Goal: Transaction & Acquisition: Purchase product/service

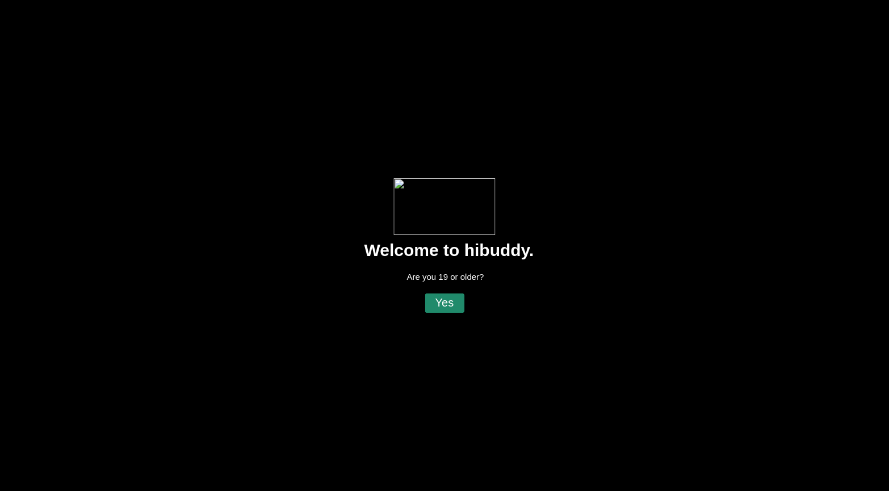
click at [438, 303] on flt-glass-pane at bounding box center [444, 245] width 889 height 491
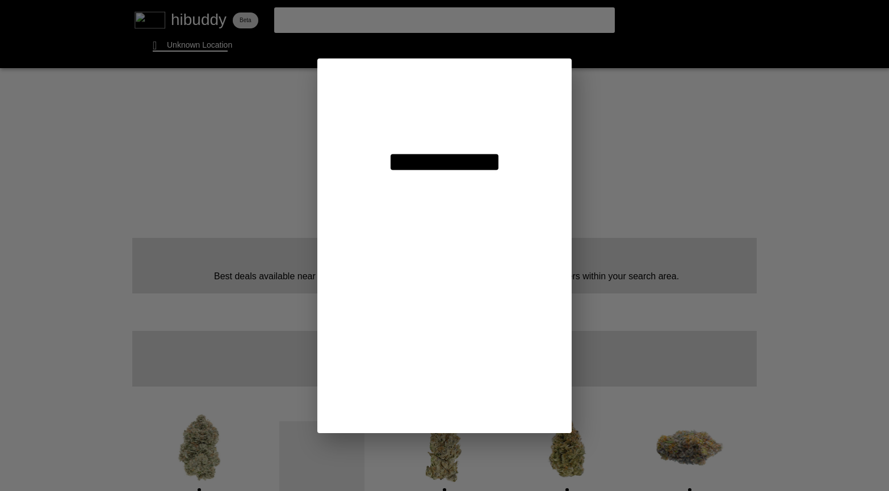
click at [364, 20] on flt-glass-pane at bounding box center [444, 245] width 889 height 491
click at [393, 117] on flt-glass-pane at bounding box center [444, 245] width 889 height 491
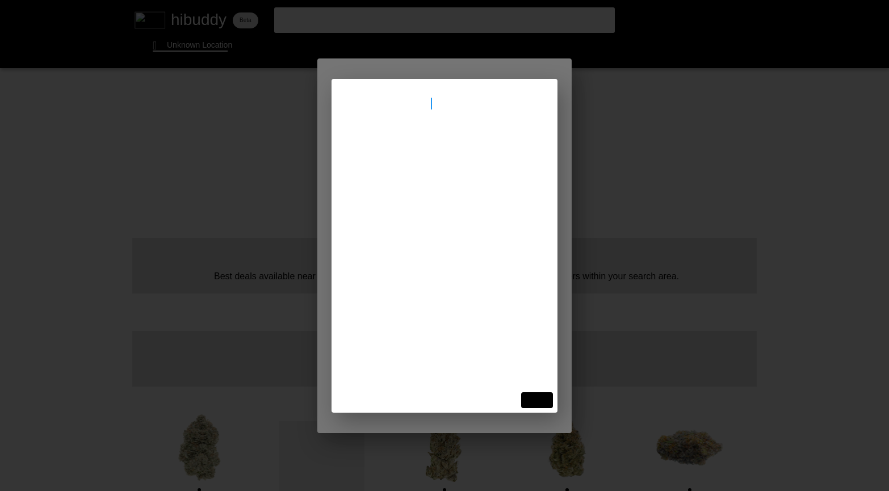
click at [391, 106] on input "[STREET_ADDRESS]" at bounding box center [444, 103] width 199 height 11
type input "[STREET_ADDRESS][PERSON_NAME]"
click at [463, 102] on input "[STREET_ADDRESS][PERSON_NAME]" at bounding box center [444, 103] width 199 height 11
click at [406, 150] on flt-glass-pane at bounding box center [444, 245] width 889 height 491
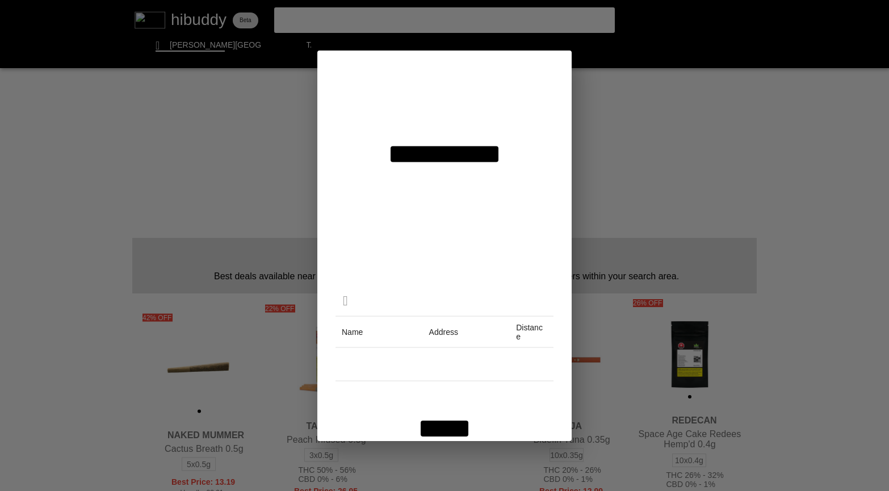
click at [693, 209] on flt-glass-pane at bounding box center [444, 245] width 889 height 491
click at [448, 433] on flt-glass-pane at bounding box center [444, 245] width 889 height 491
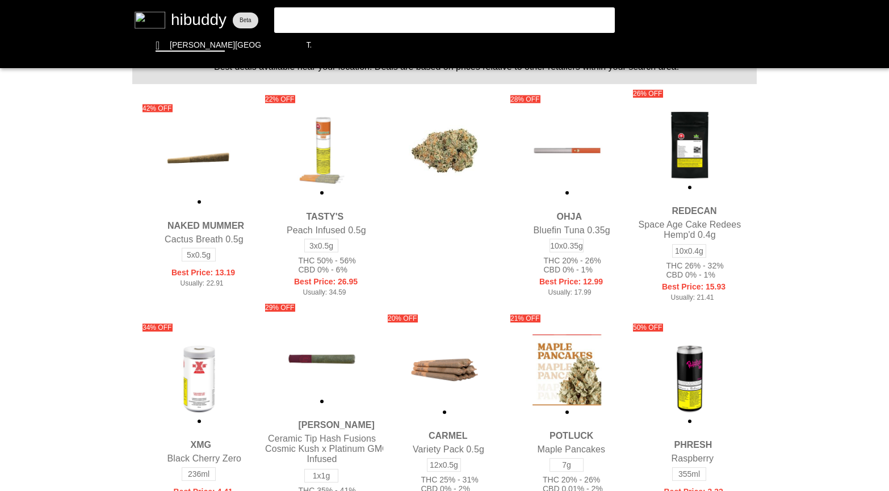
click at [321, 18] on flt-glass-pane at bounding box center [444, 245] width 889 height 491
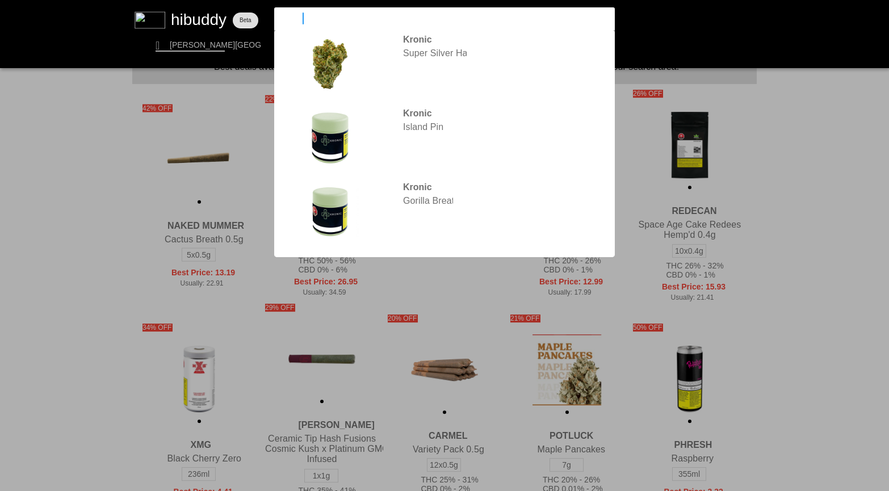
type input "kronic"
click at [791, 152] on flt-glass-pane at bounding box center [444, 245] width 889 height 491
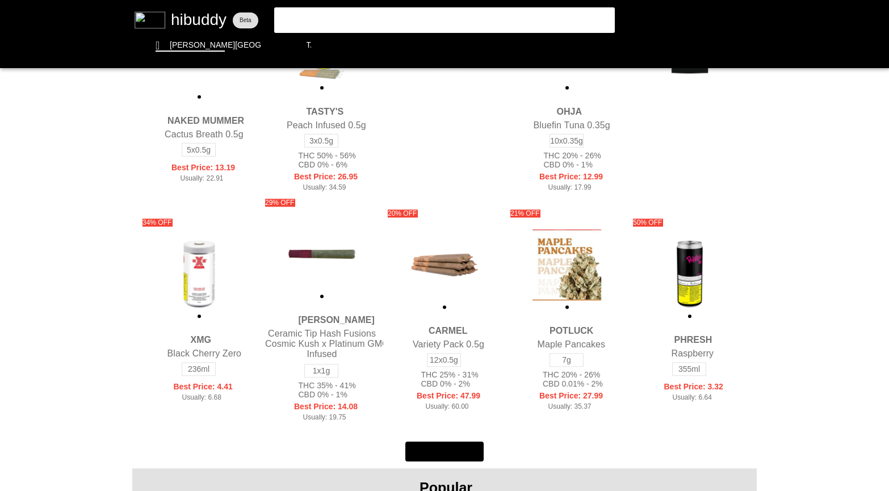
click at [192, 280] on flt-glass-pane at bounding box center [444, 245] width 889 height 491
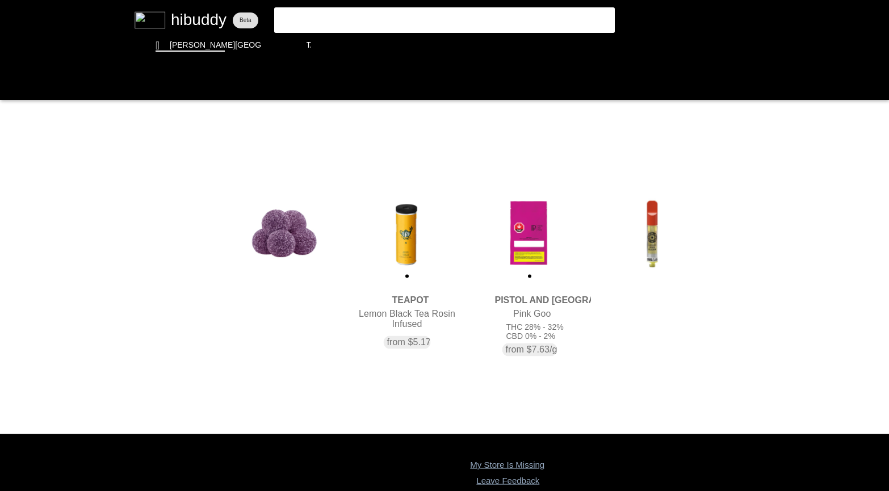
click at [523, 300] on flt-glass-pane at bounding box center [444, 245] width 889 height 491
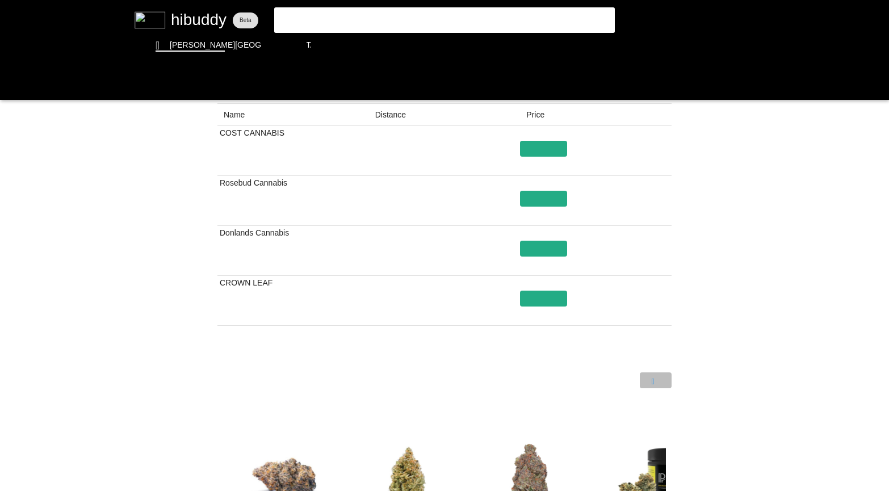
click at [653, 381] on flt-glass-pane at bounding box center [444, 245] width 889 height 491
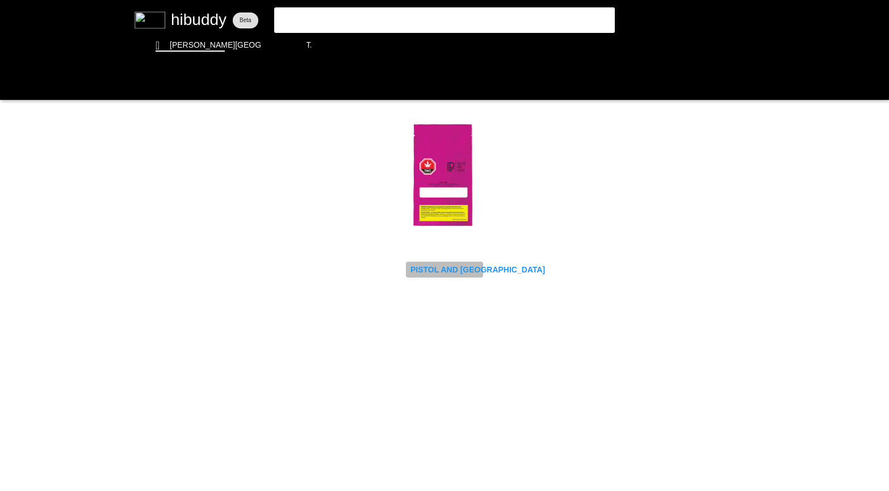
click at [431, 272] on flt-glass-pane at bounding box center [444, 245] width 889 height 491
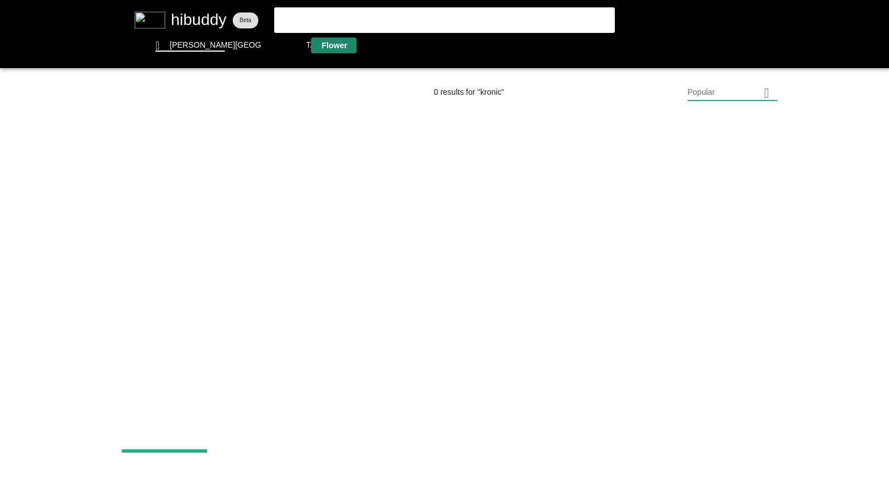
click at [331, 44] on flt-glass-pane at bounding box center [444, 245] width 889 height 491
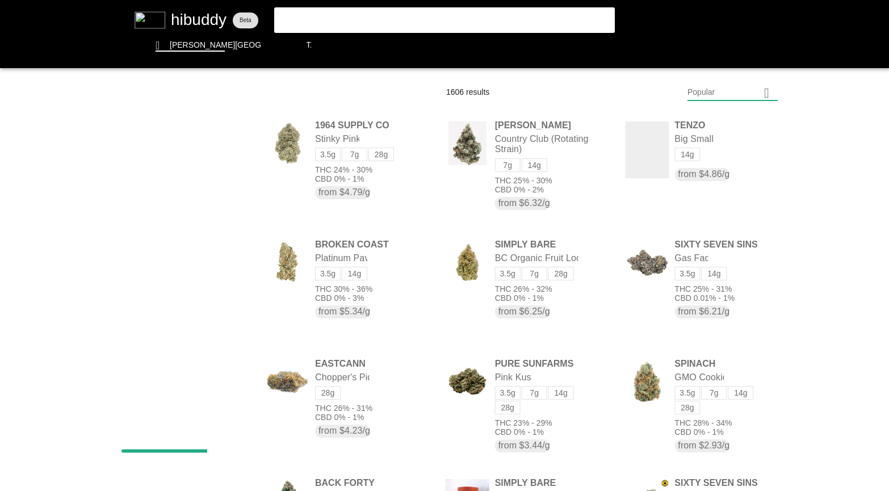
click at [314, 16] on flt-glass-pane at bounding box center [444, 245] width 889 height 491
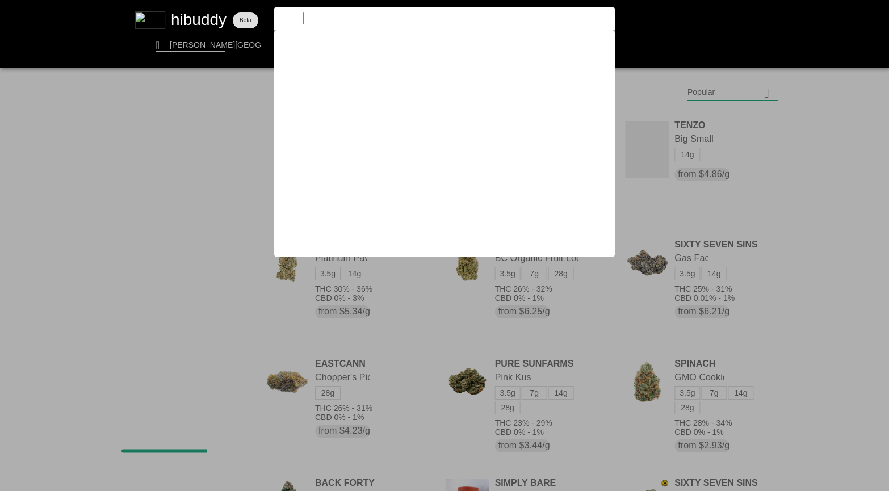
click at [601, 20] on flt-glass-pane at bounding box center [444, 245] width 889 height 491
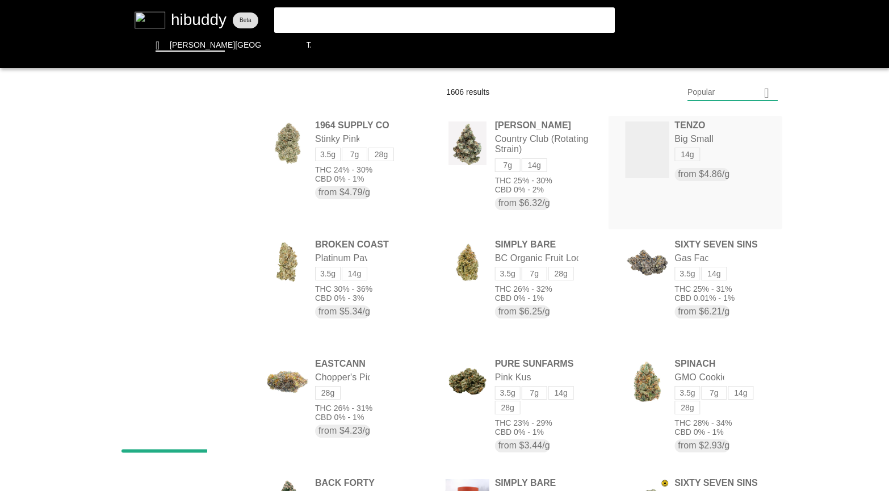
click at [640, 152] on flt-glass-pane at bounding box center [444, 245] width 889 height 491
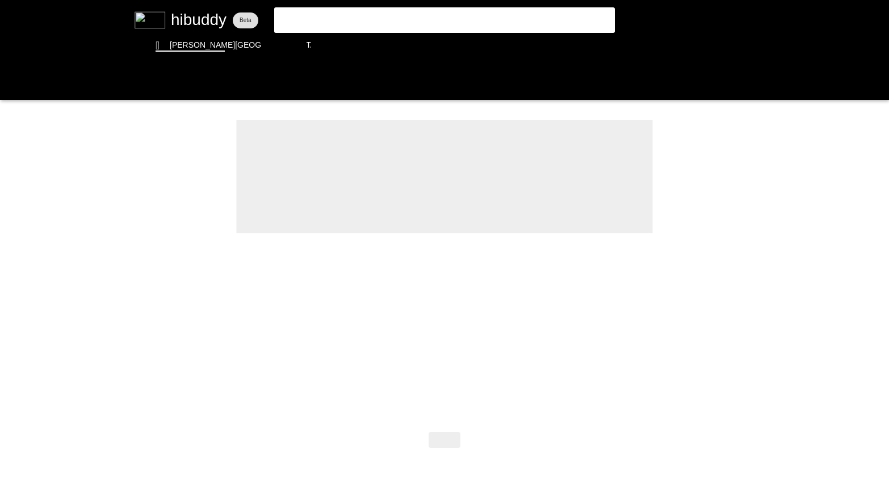
click at [356, 16] on flt-glass-pane at bounding box center [444, 245] width 889 height 491
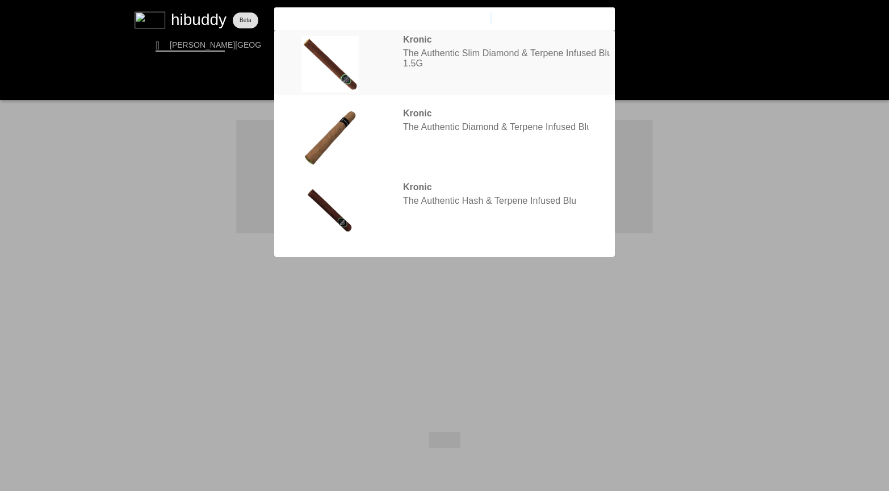
type input "The Authentic Slim Diamond & Terpene Infused Blunt"
click at [417, 51] on flt-glass-pane at bounding box center [444, 245] width 889 height 491
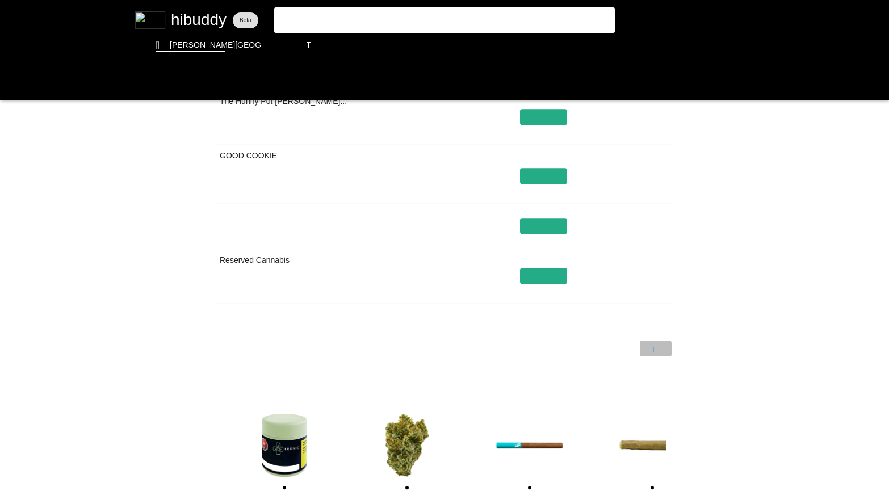
click at [654, 350] on flt-glass-pane at bounding box center [444, 245] width 889 height 491
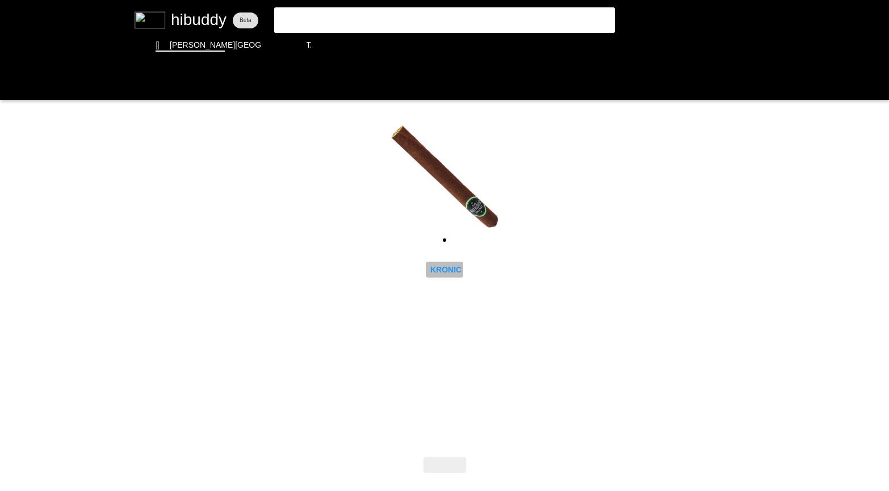
click at [442, 270] on flt-glass-pane at bounding box center [444, 245] width 889 height 491
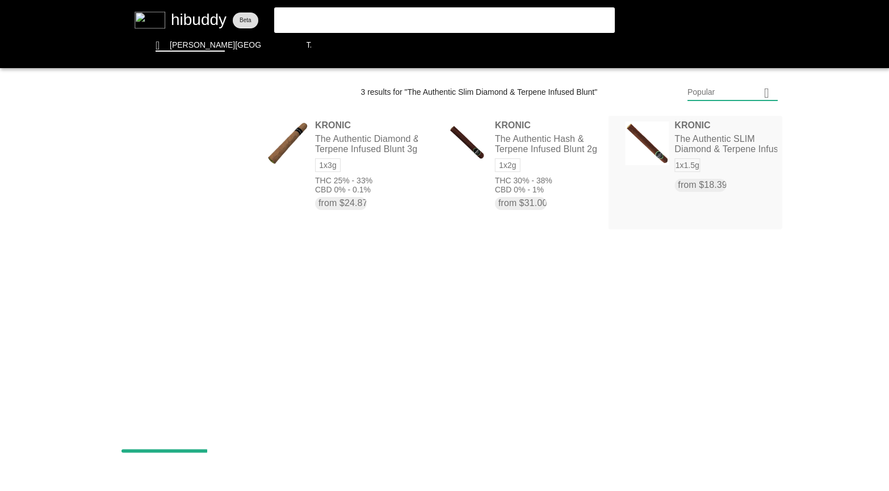
click at [722, 148] on flt-glass-pane at bounding box center [444, 245] width 889 height 491
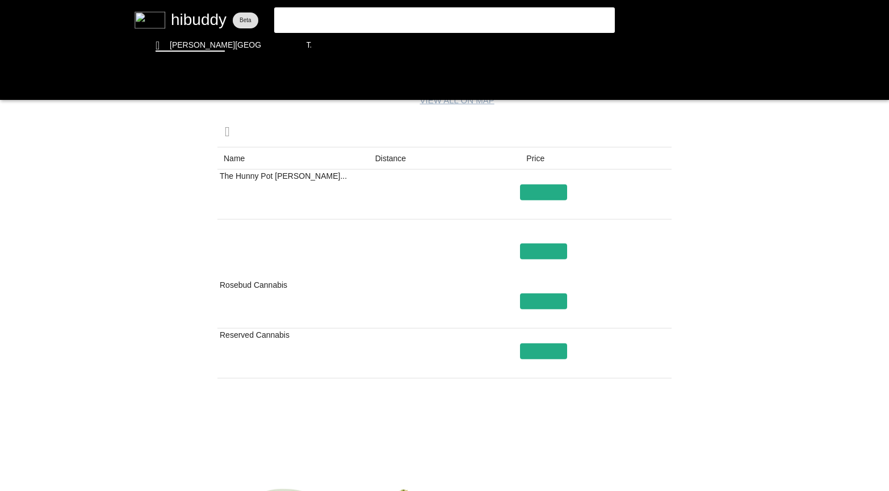
click at [509, 16] on flt-glass-pane at bounding box center [444, 245] width 889 height 491
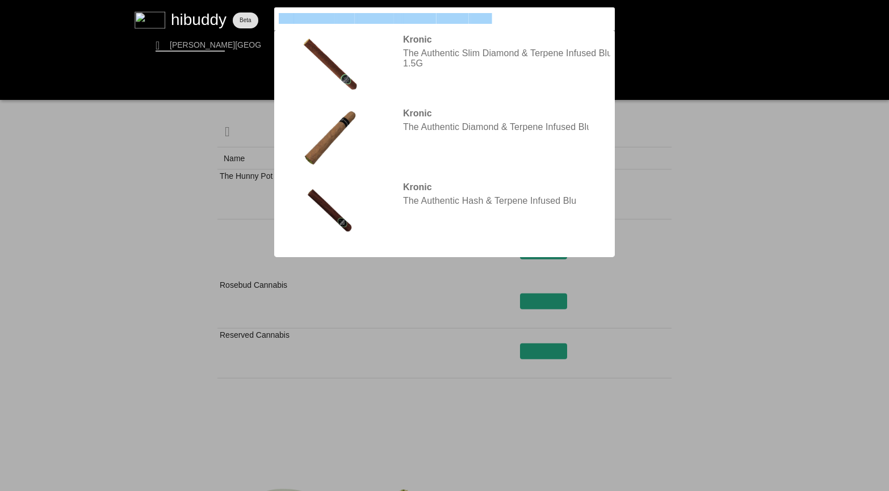
drag, startPoint x: 509, startPoint y: 16, endPoint x: 234, endPoint y: 11, distance: 274.8
click at [234, 11] on flt-glass-pane at bounding box center [444, 245] width 889 height 491
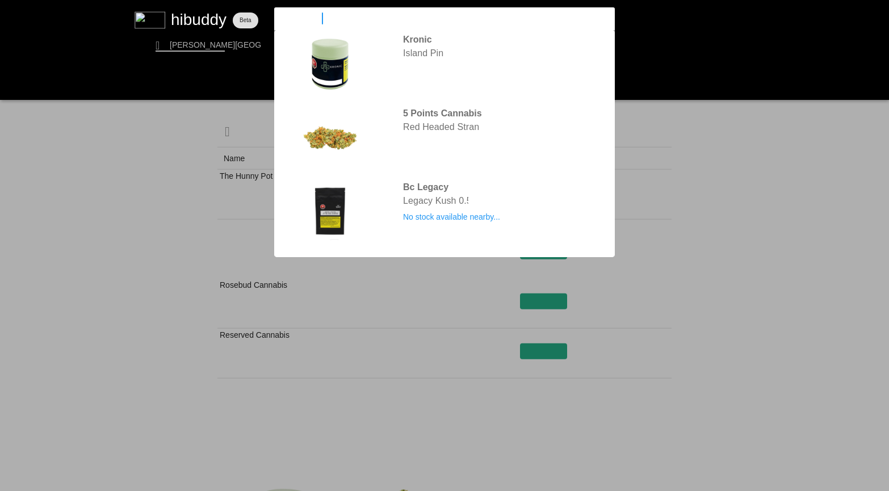
type input "[PERSON_NAME]"
click at [432, 127] on flt-glass-pane at bounding box center [444, 245] width 889 height 491
